Goal: Book appointment/travel/reservation

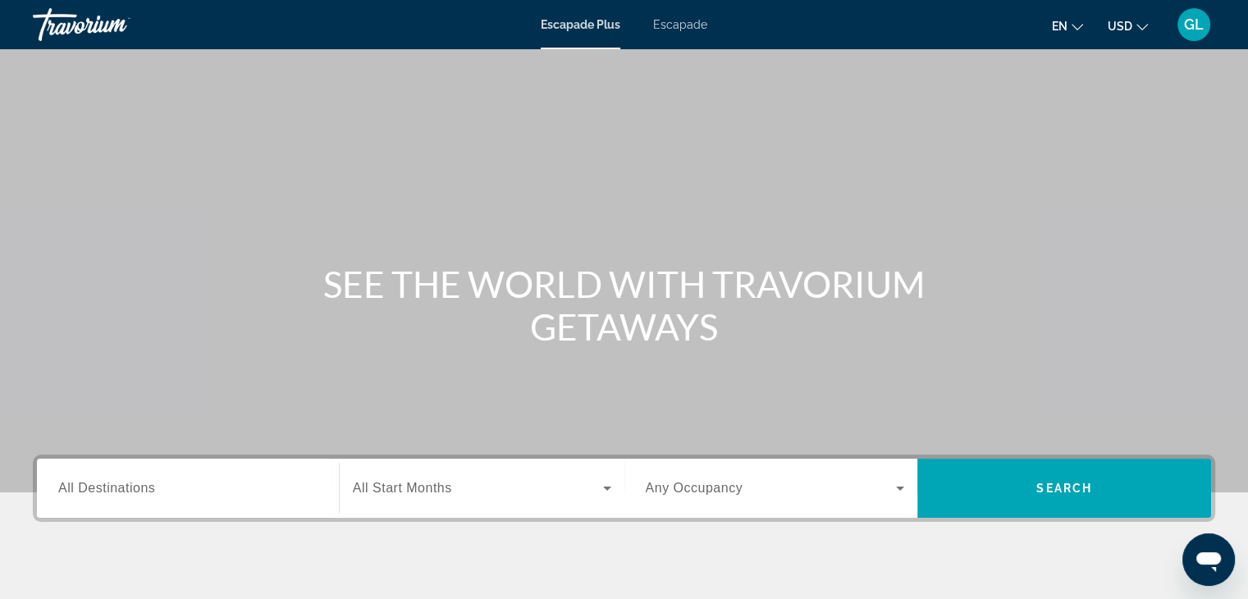
click at [153, 491] on span "All Destinations" at bounding box center [106, 488] width 97 height 14
click at [153, 491] on input "Destination All Destinations" at bounding box center [187, 489] width 259 height 20
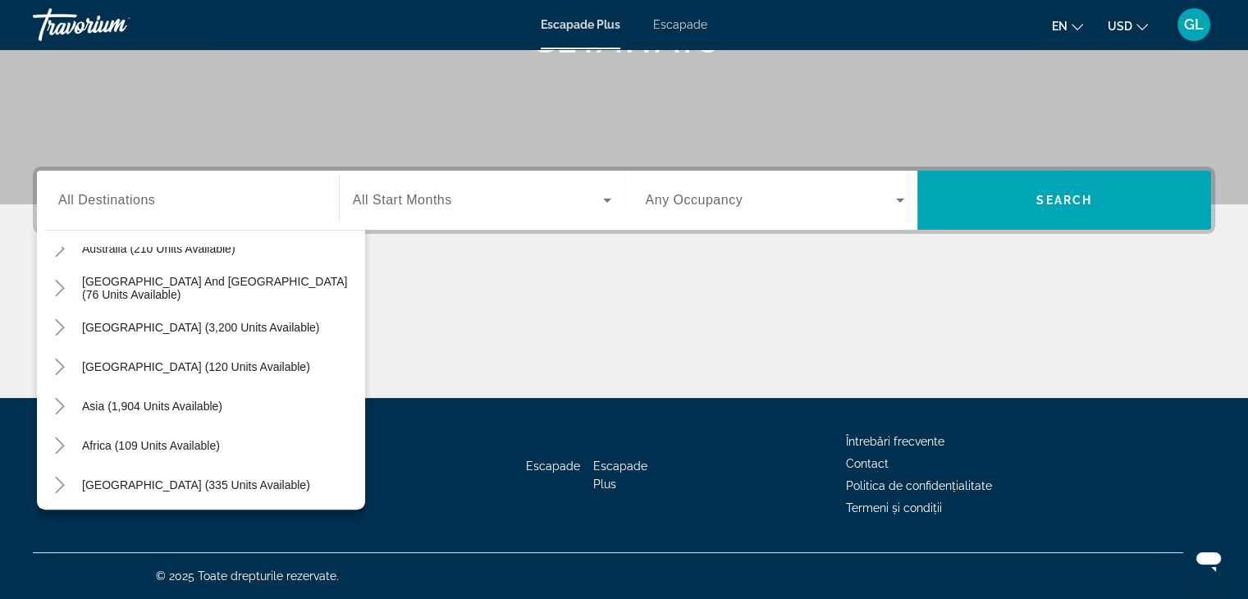
scroll to position [266, 0]
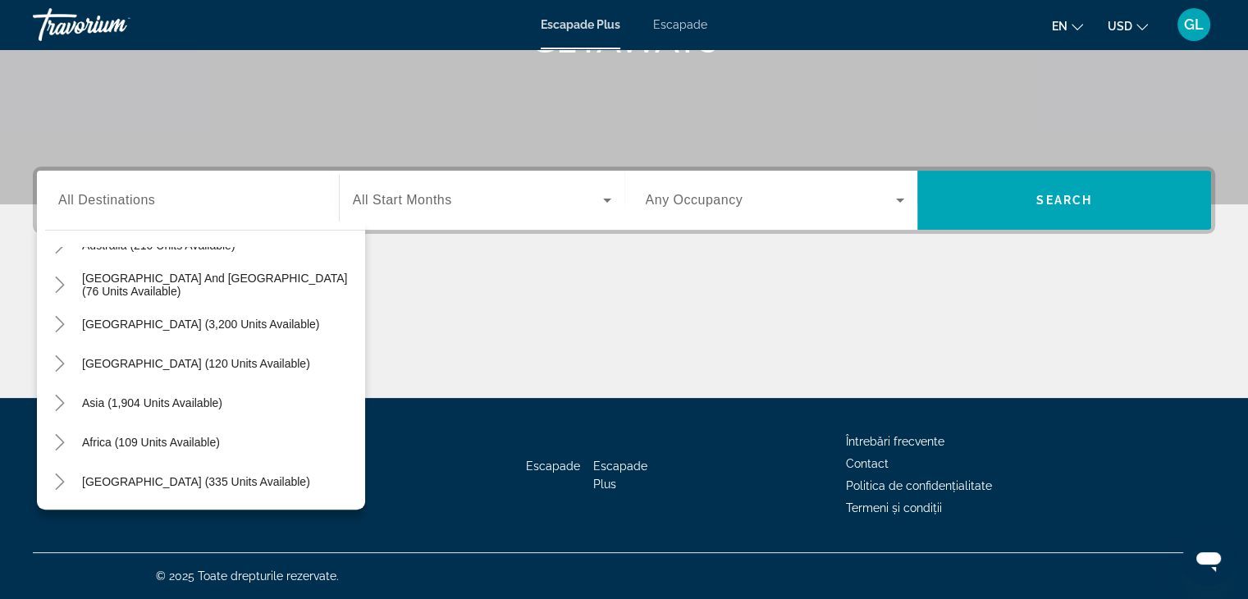
click at [229, 215] on div "Widget de căutare" at bounding box center [187, 200] width 259 height 47
click at [190, 204] on input "Destination All Destinations" at bounding box center [187, 201] width 259 height 20
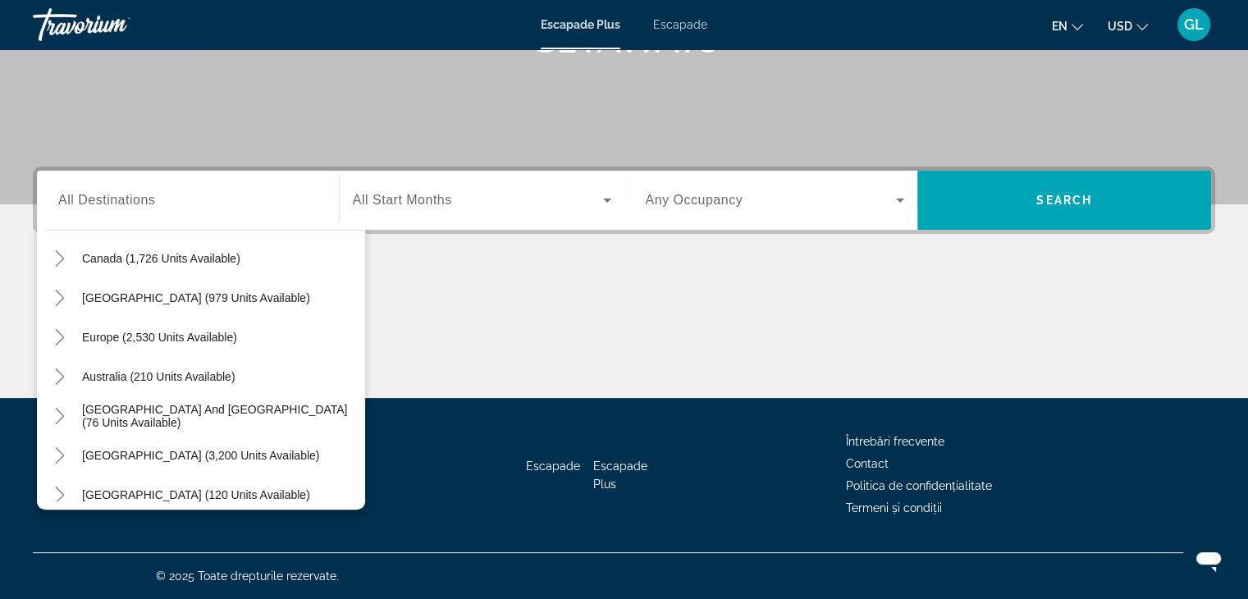
scroll to position [102, 0]
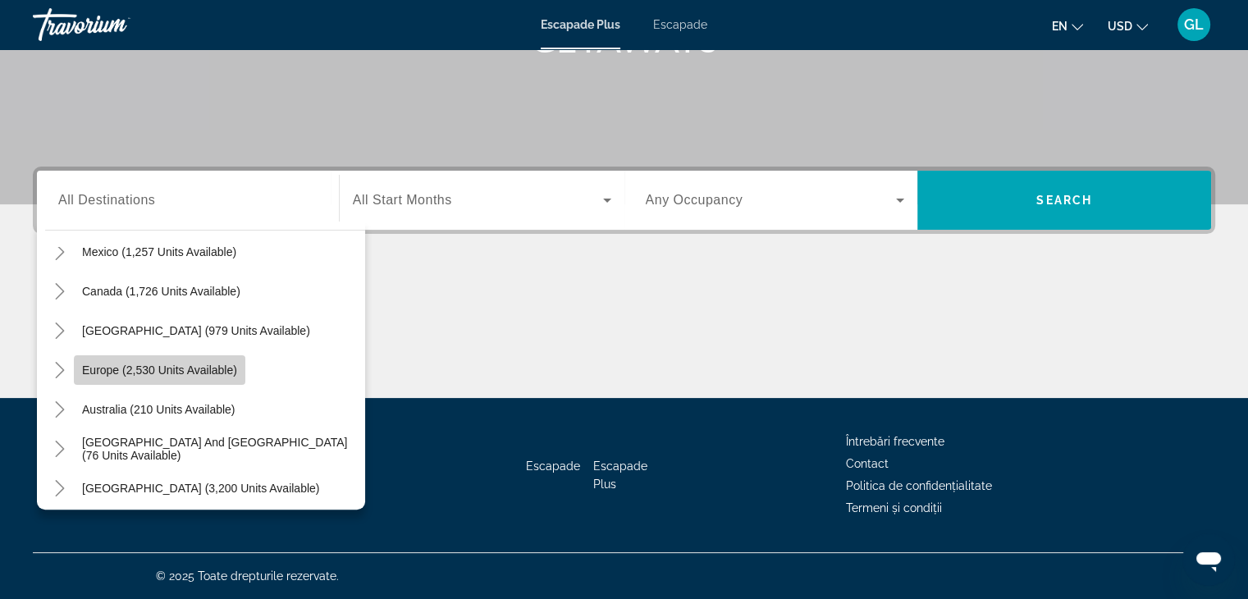
click at [233, 374] on span "Europe (2,530 units available)" at bounding box center [159, 369] width 155 height 13
type input "**********"
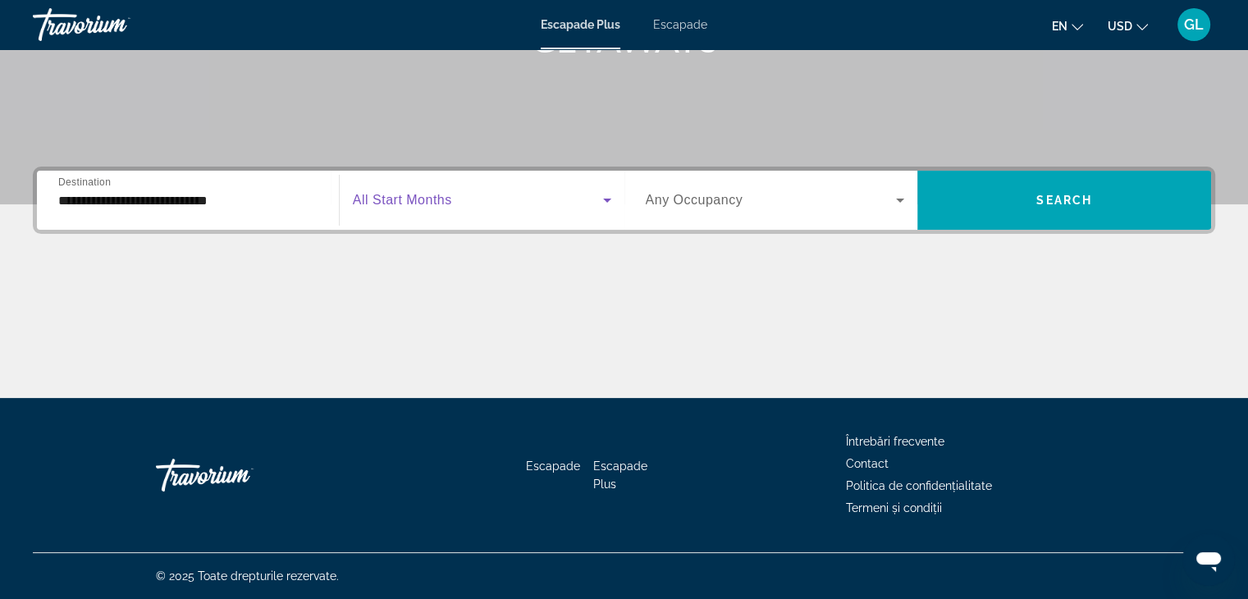
click at [541, 198] on span "Widget de căutare" at bounding box center [478, 200] width 250 height 20
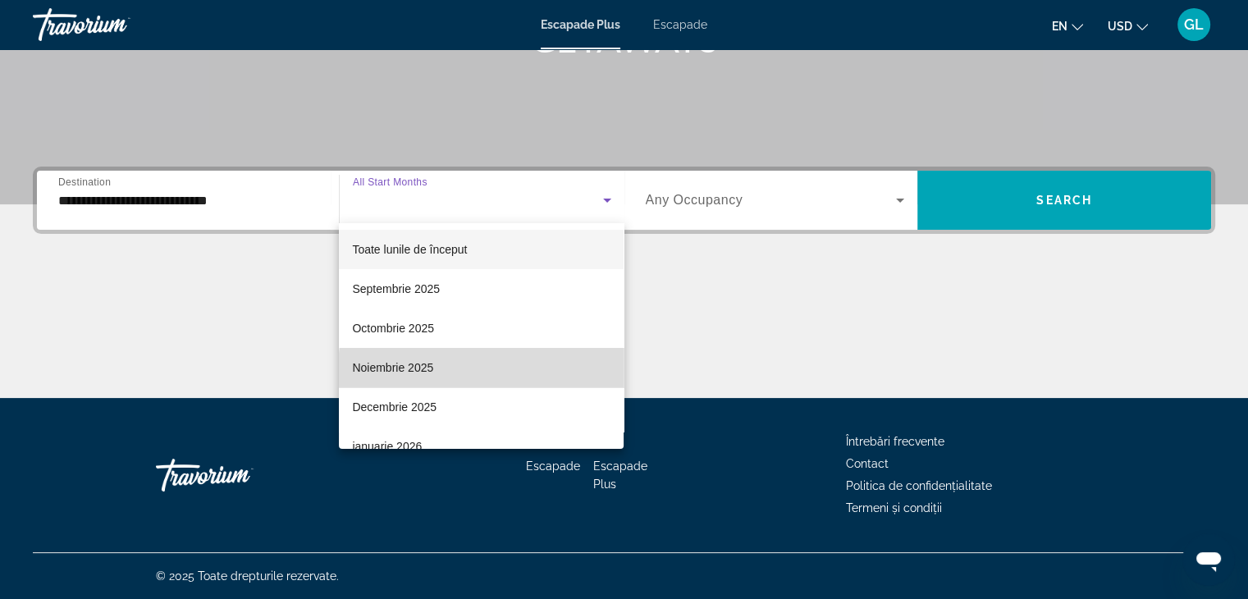
click at [513, 370] on mat-option "Noiembrie 2025" at bounding box center [481, 367] width 285 height 39
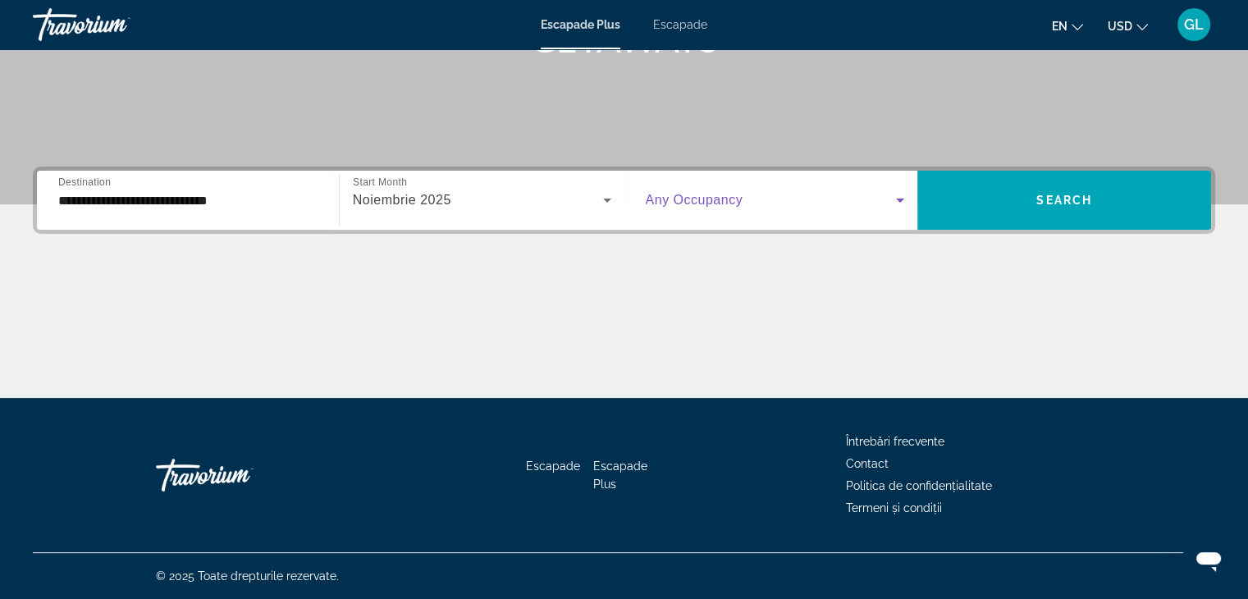
click at [898, 206] on icon "Widget de căutare" at bounding box center [900, 200] width 20 height 20
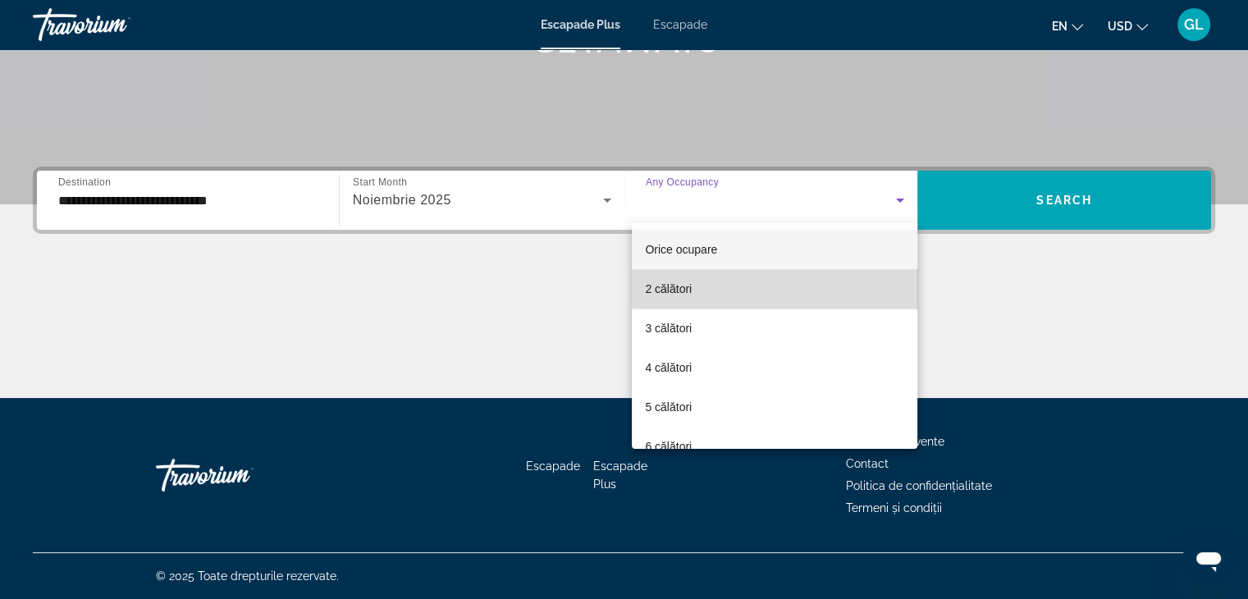
click at [833, 275] on mat-option "2 călători" at bounding box center [774, 288] width 285 height 39
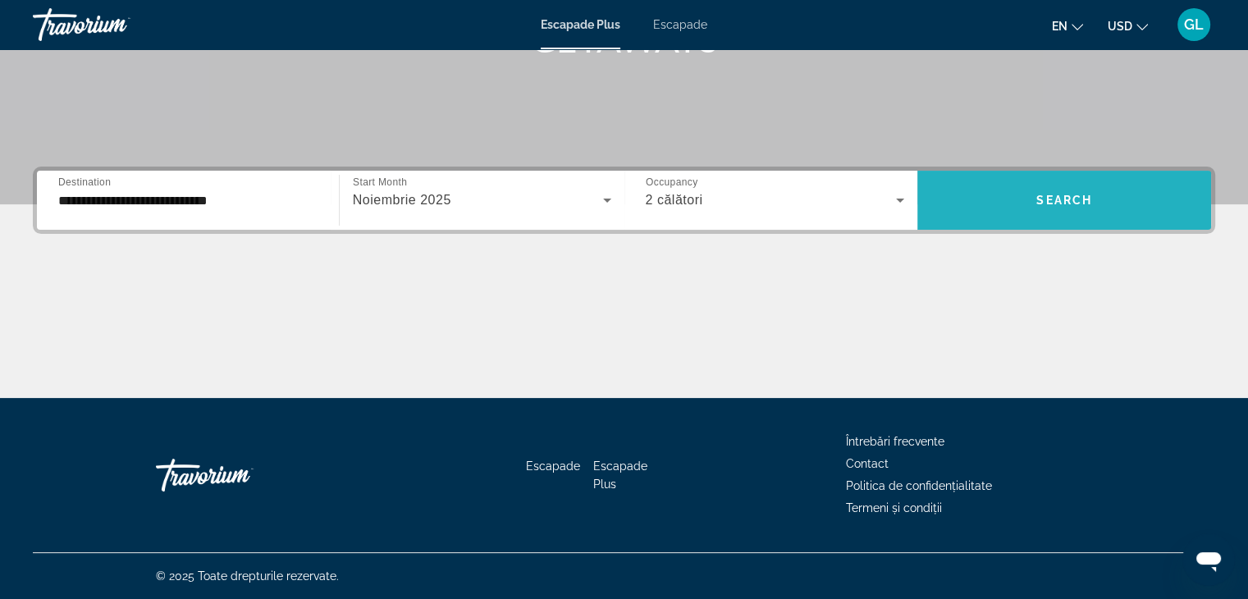
click at [1061, 201] on span "Search" at bounding box center [1064, 200] width 56 height 13
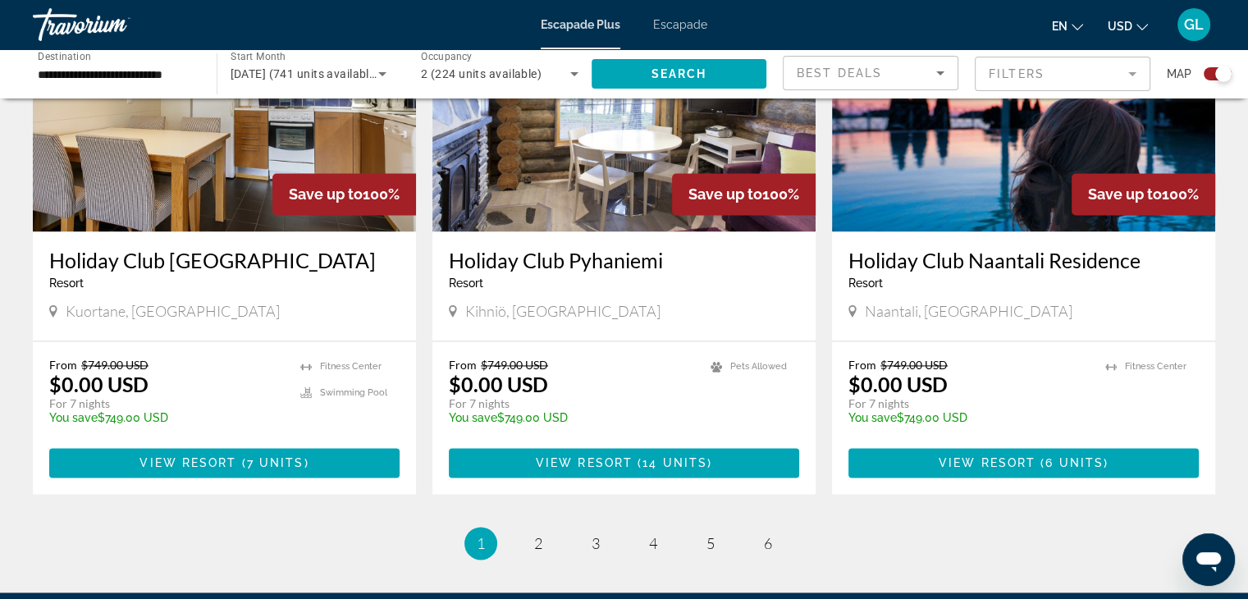
scroll to position [2395, 0]
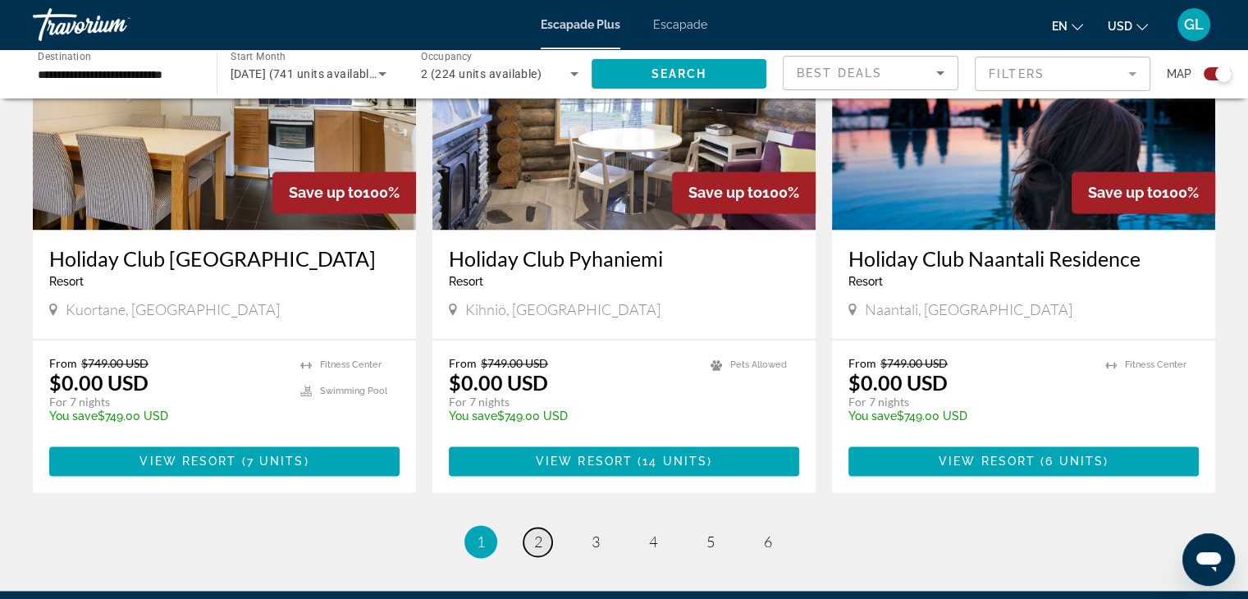
click at [538, 532] on span "2" at bounding box center [538, 541] width 8 height 18
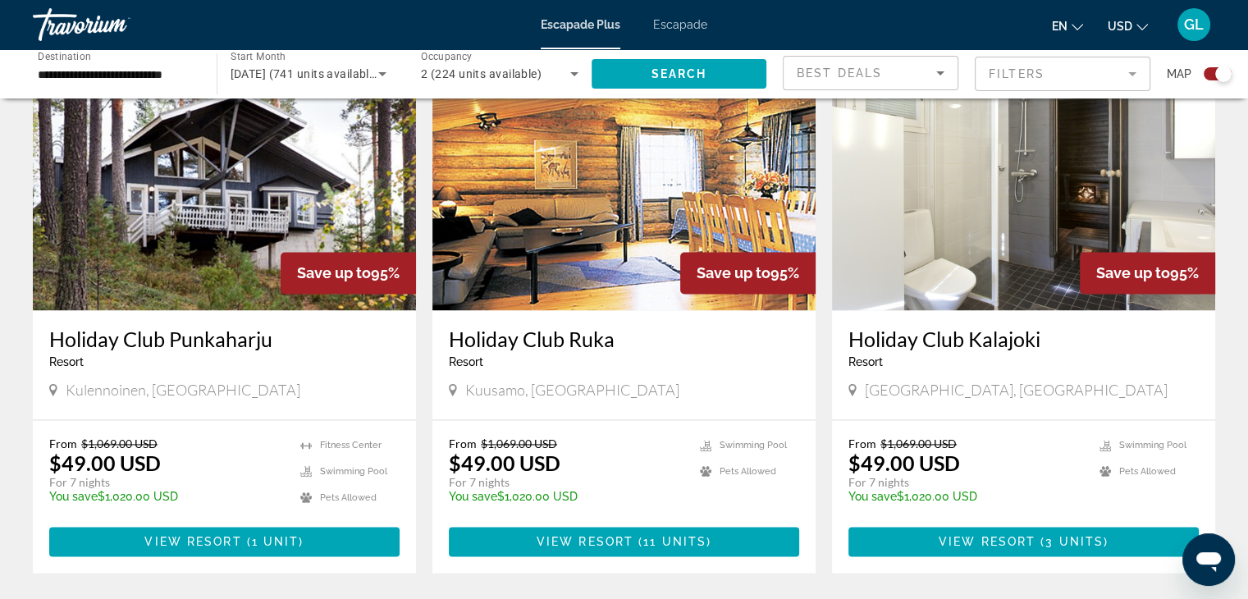
scroll to position [2358, 0]
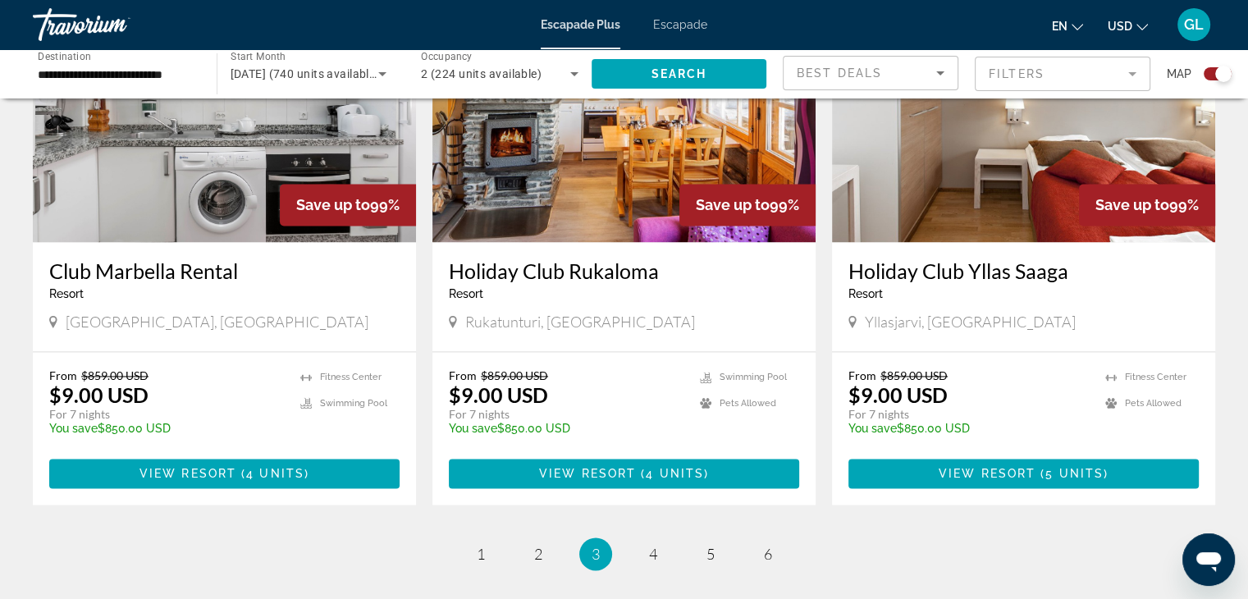
scroll to position [2395, 0]
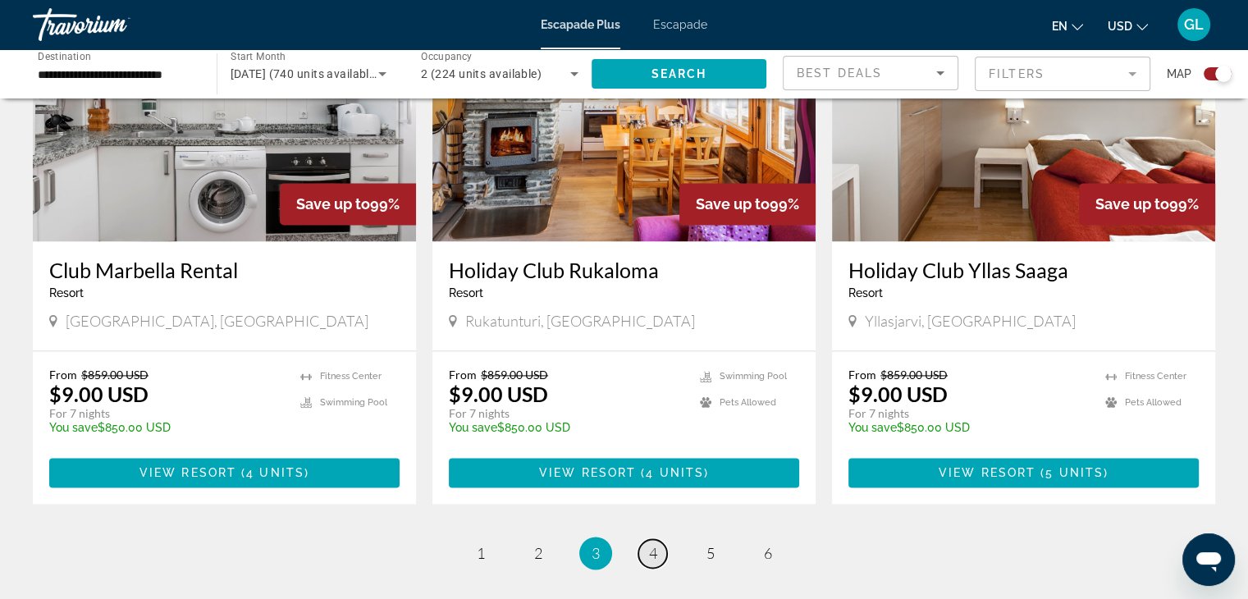
click at [653, 544] on span "4" at bounding box center [653, 553] width 8 height 18
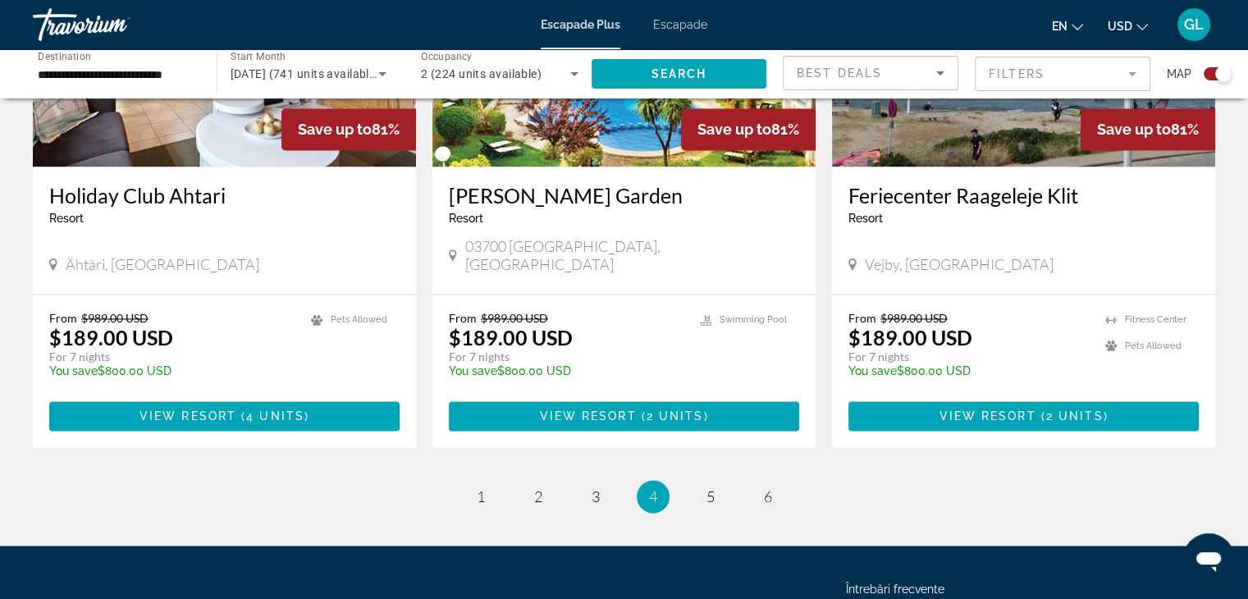
scroll to position [2470, 0]
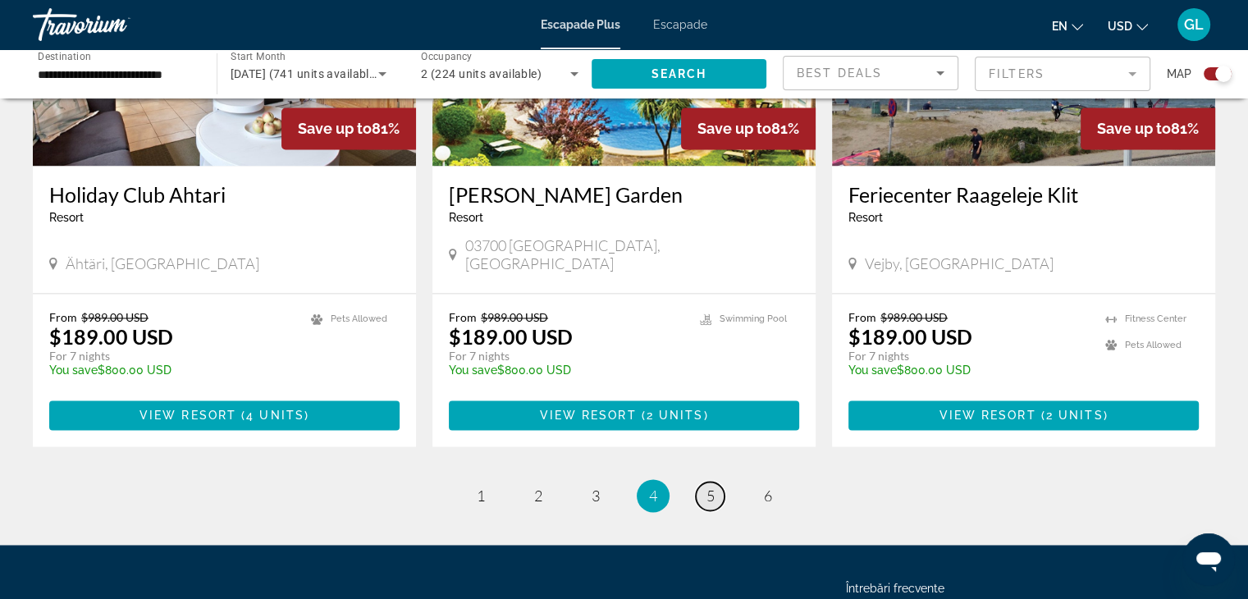
click at [712, 486] on span "5" at bounding box center [710, 495] width 8 height 18
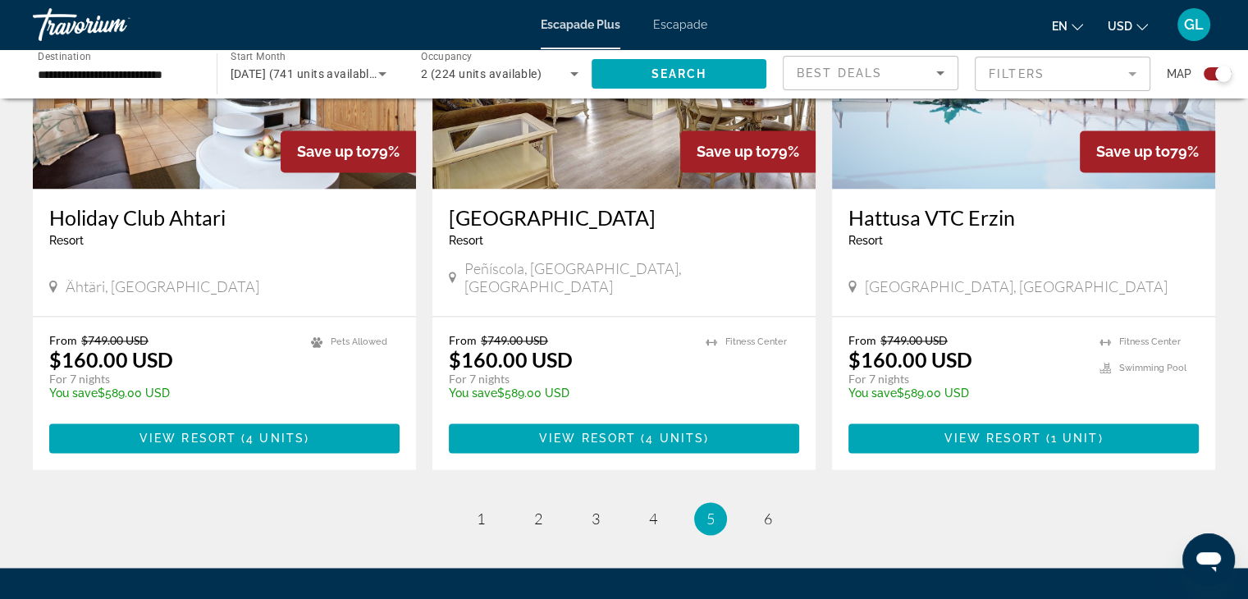
scroll to position [2461, 0]
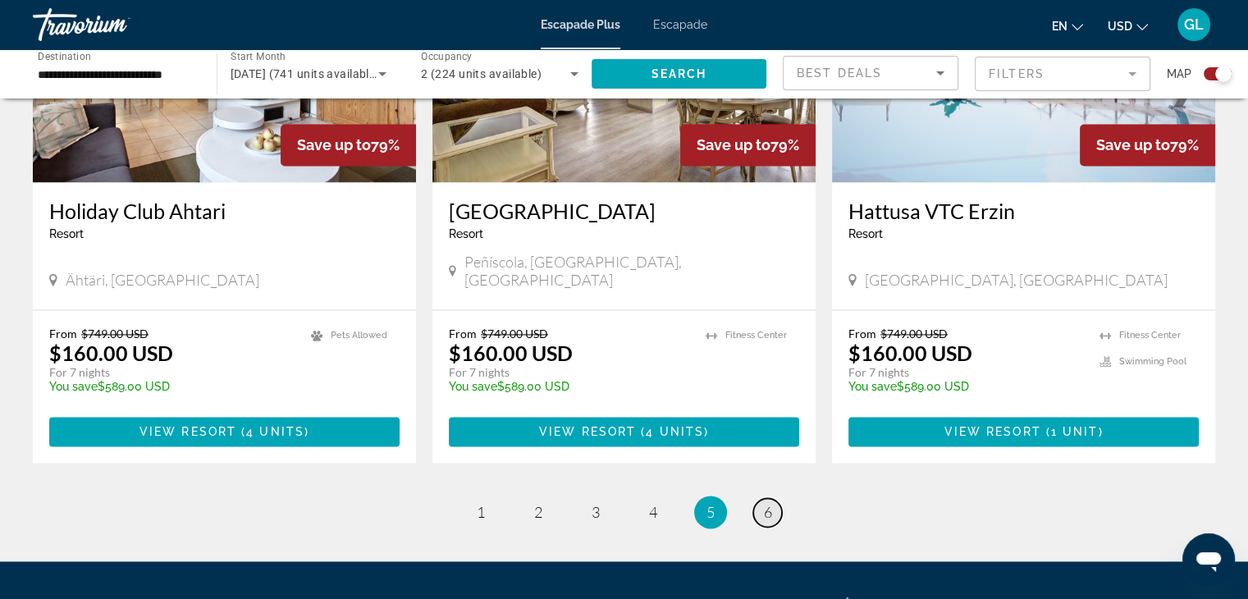
click at [771, 498] on link "page 6" at bounding box center [767, 512] width 29 height 29
